Goal: Information Seeking & Learning: Learn about a topic

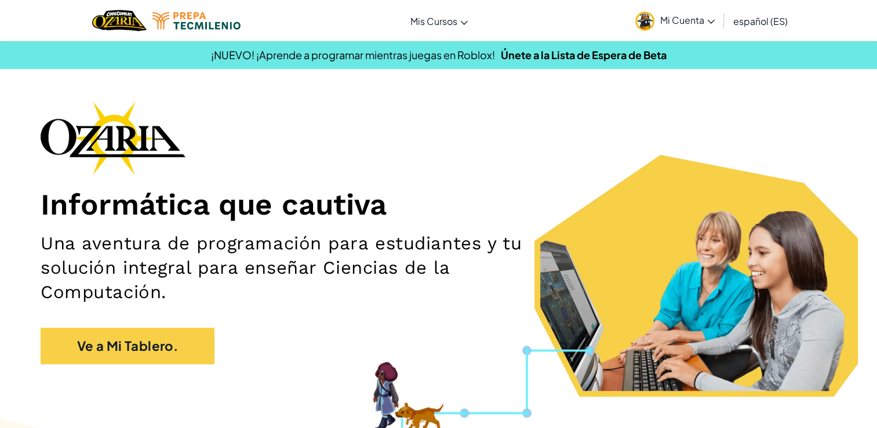
scroll to position [71, 0]
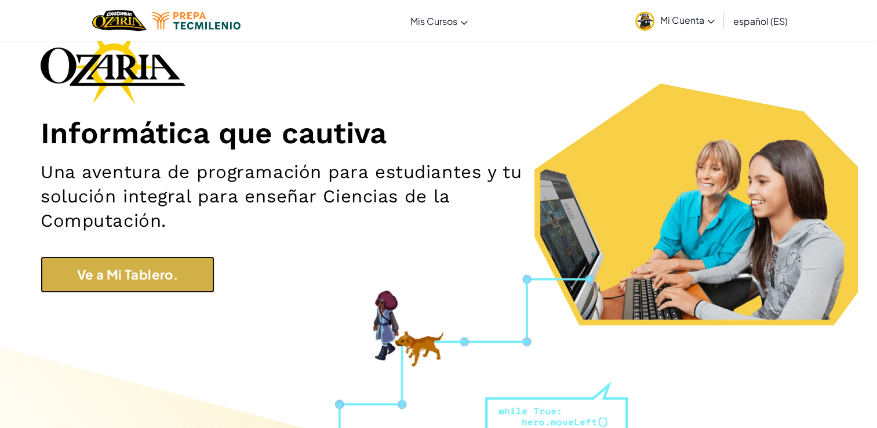
click at [135, 286] on link "Ve a Mi Tablero." at bounding box center [128, 274] width 174 height 37
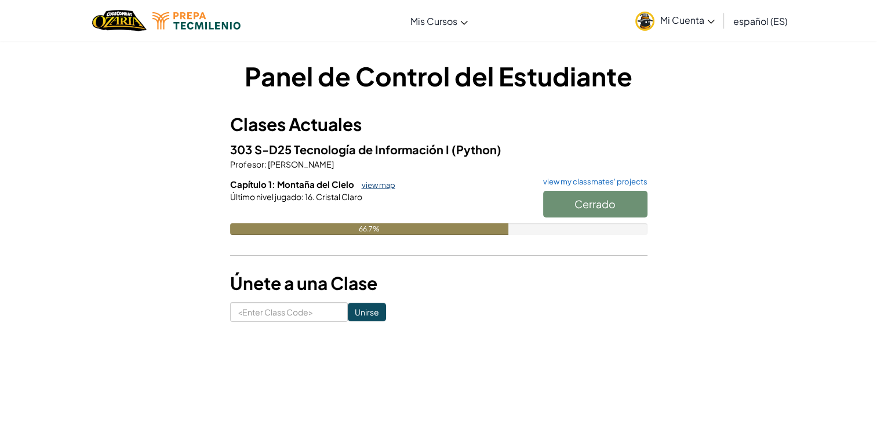
click at [369, 180] on link "view map" at bounding box center [375, 184] width 39 height 9
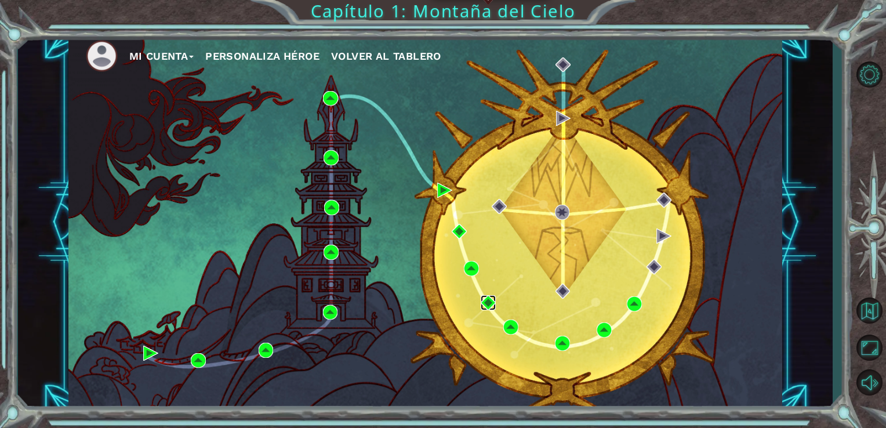
click at [487, 300] on img at bounding box center [488, 302] width 15 height 15
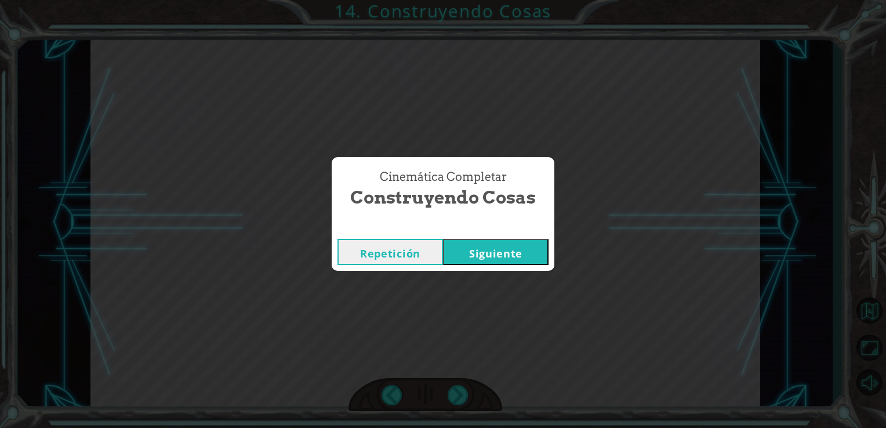
click at [492, 258] on button "Siguiente" at bounding box center [495, 252] width 105 height 26
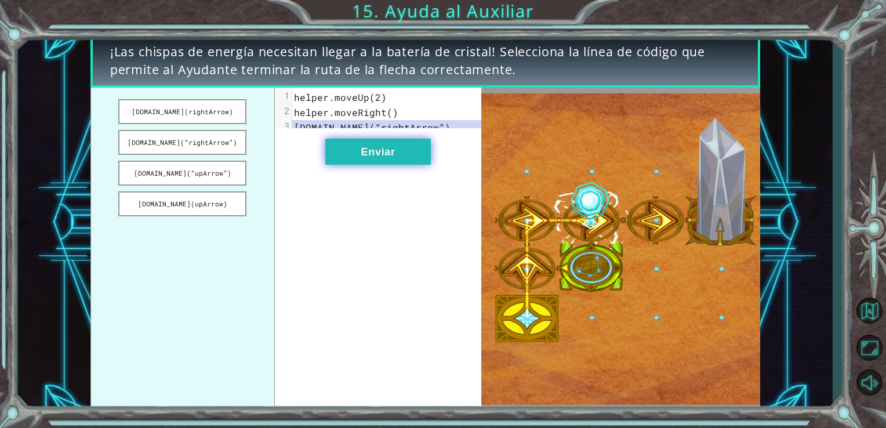
click at [378, 157] on button "Enviar" at bounding box center [377, 152] width 105 height 26
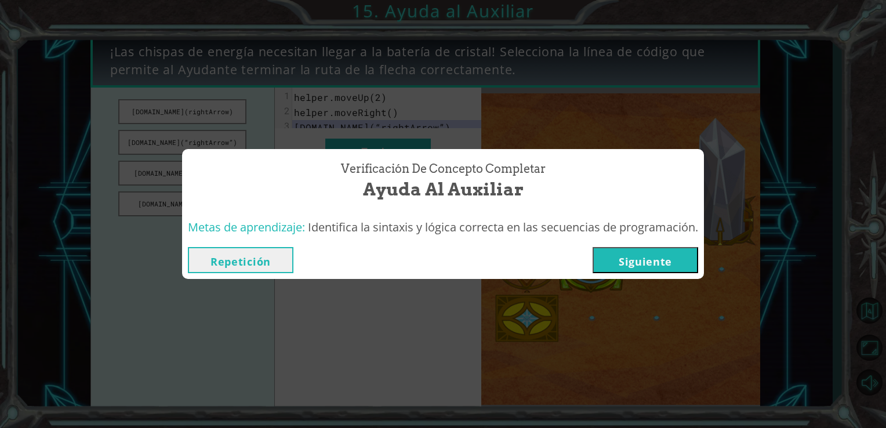
click at [608, 263] on button "Siguiente" at bounding box center [644, 260] width 105 height 26
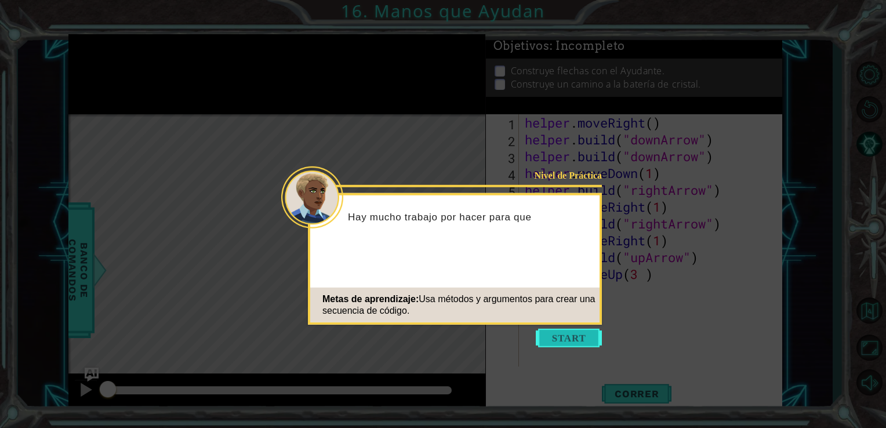
click at [584, 338] on button "Start" at bounding box center [569, 338] width 66 height 19
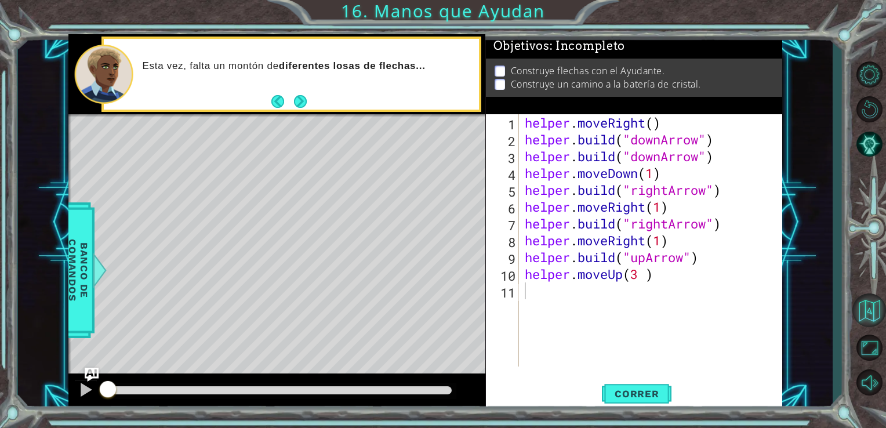
click at [874, 315] on button "Volver al Mapa" at bounding box center [869, 310] width 34 height 34
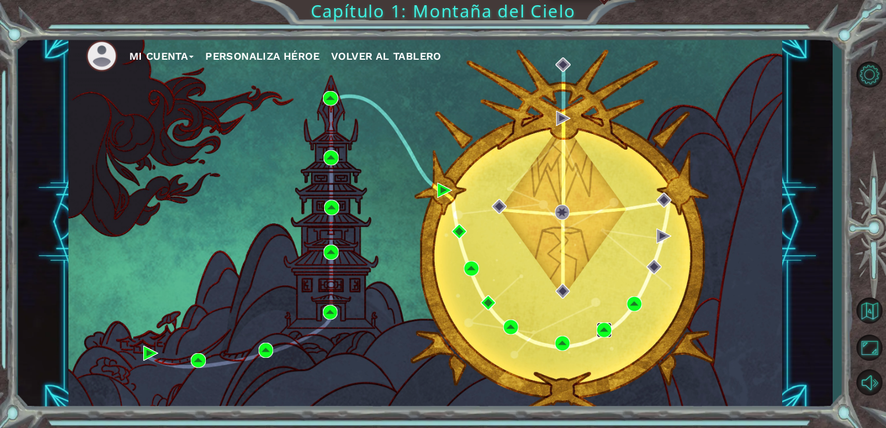
click at [607, 329] on img at bounding box center [603, 329] width 15 height 15
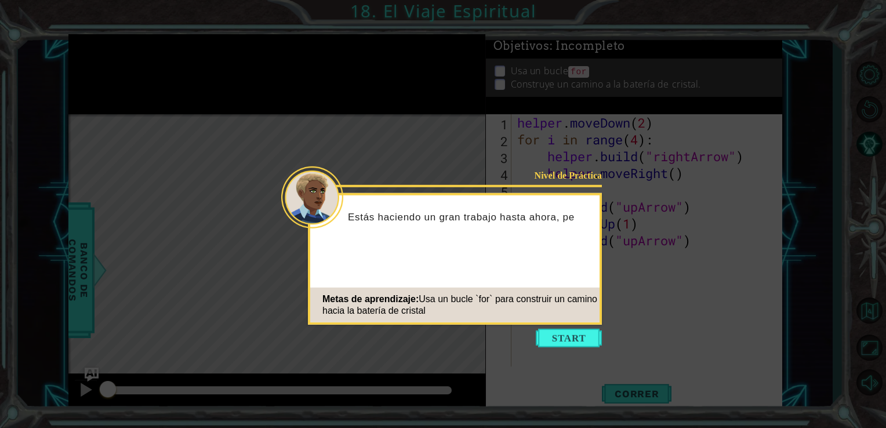
click at [582, 347] on icon at bounding box center [443, 214] width 886 height 428
click at [583, 340] on button "Start" at bounding box center [569, 338] width 66 height 19
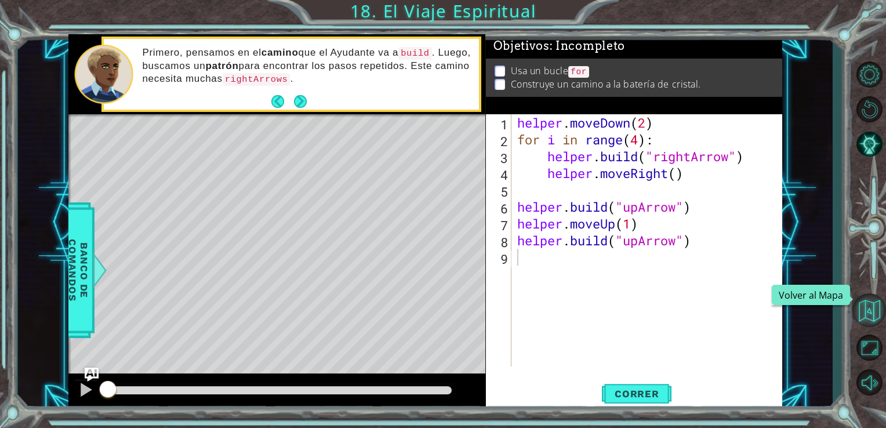
click at [867, 312] on button "Volver al Mapa" at bounding box center [869, 310] width 34 height 34
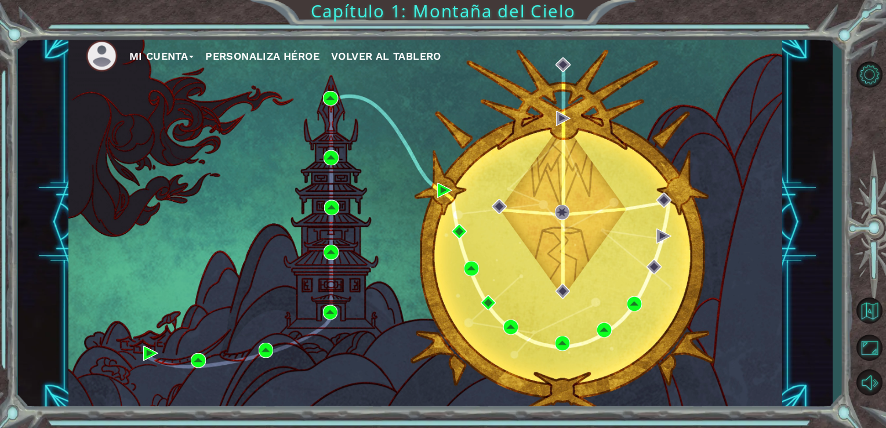
click at [649, 321] on div "Mi Cuenta Personaliza Héroe Volver al Tablero" at bounding box center [425, 222] width 714 height 376
